Goal: Navigation & Orientation: Find specific page/section

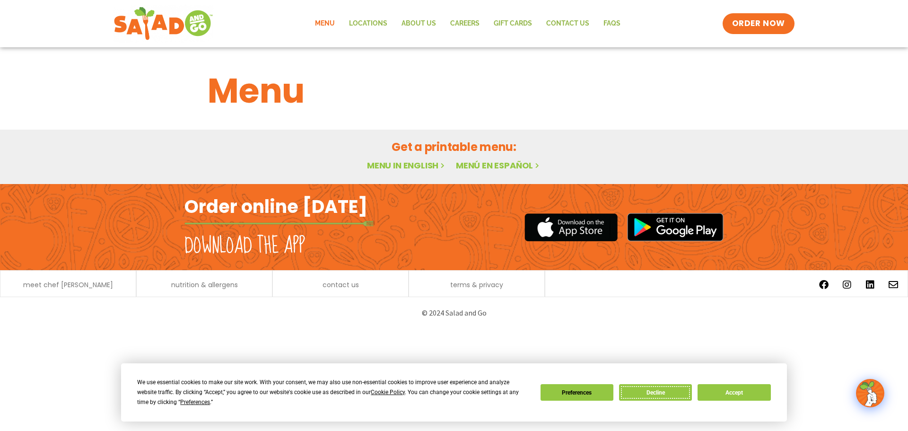
click at [655, 397] on button "Decline" at bounding box center [655, 392] width 73 height 17
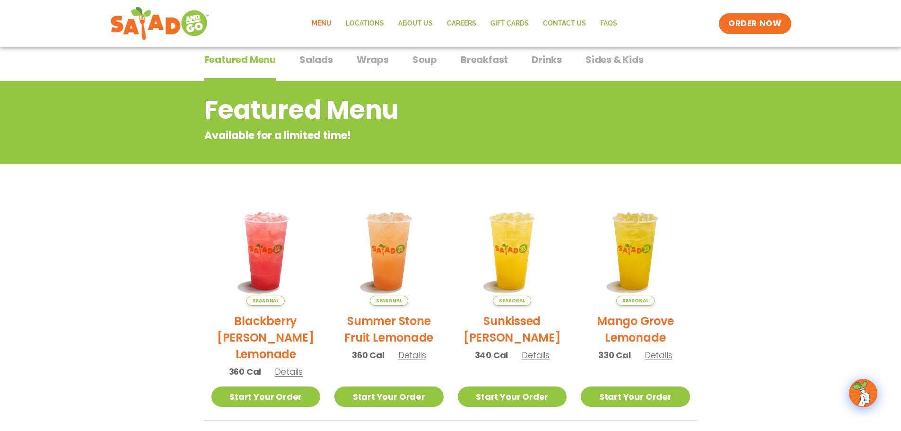
scroll to position [95, 0]
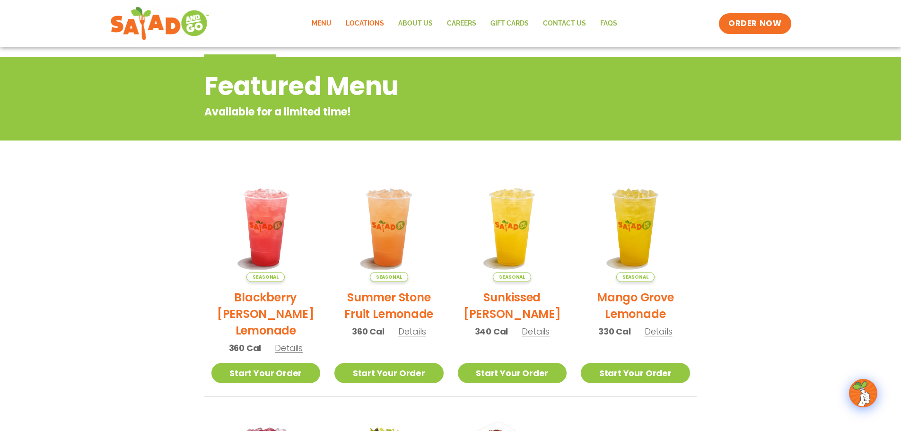
click at [369, 21] on link "Locations" at bounding box center [365, 24] width 52 height 22
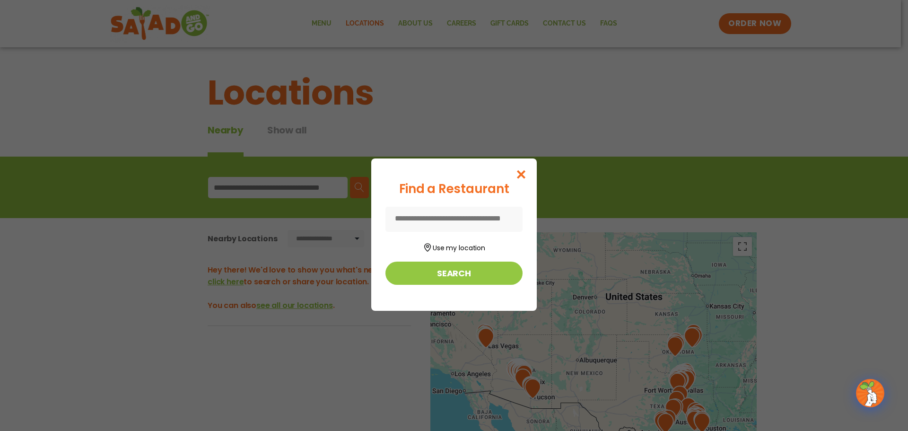
click at [439, 221] on input at bounding box center [453, 219] width 137 height 25
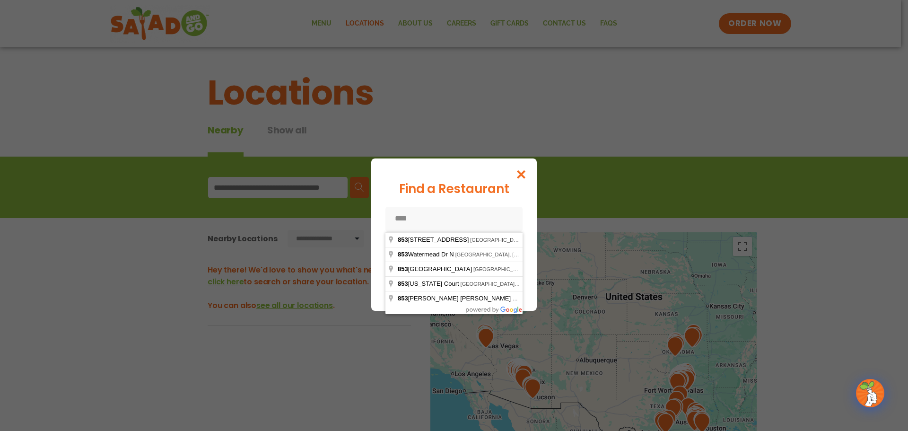
type input "*****"
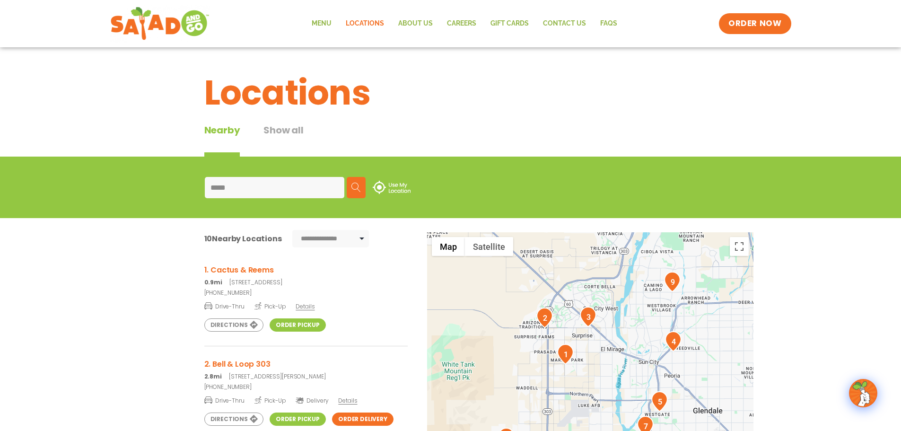
click at [292, 327] on link "Order Pickup" at bounding box center [298, 324] width 56 height 13
